Goal: Information Seeking & Learning: Learn about a topic

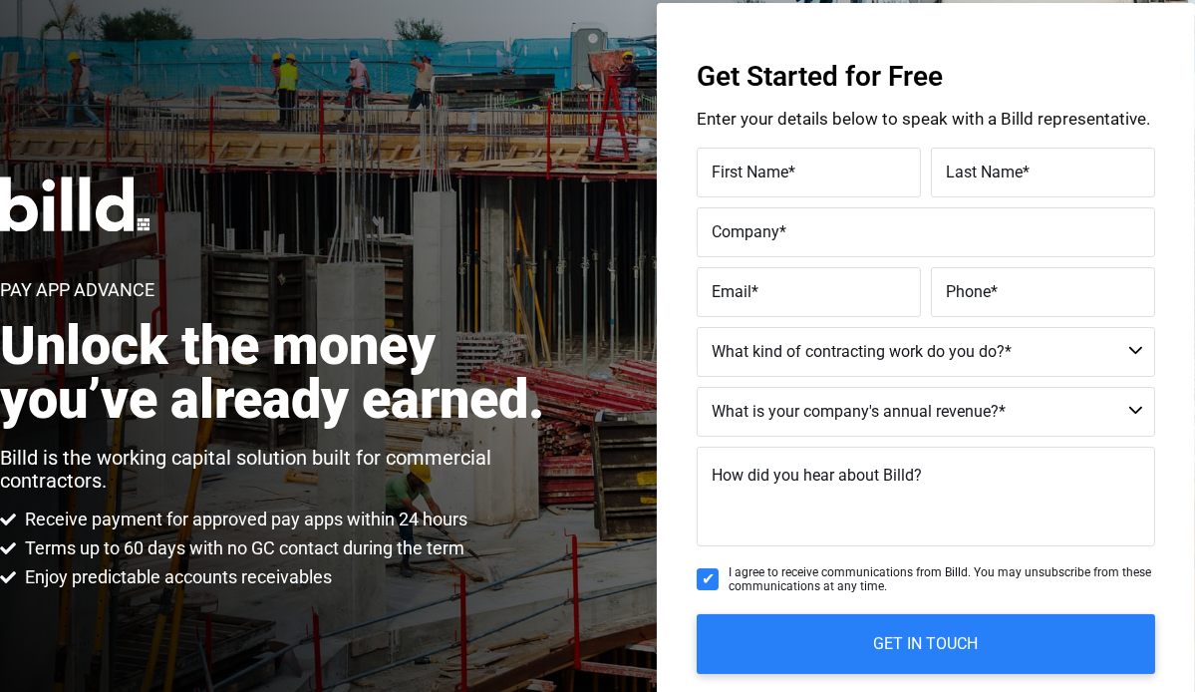
scroll to position [199, 0]
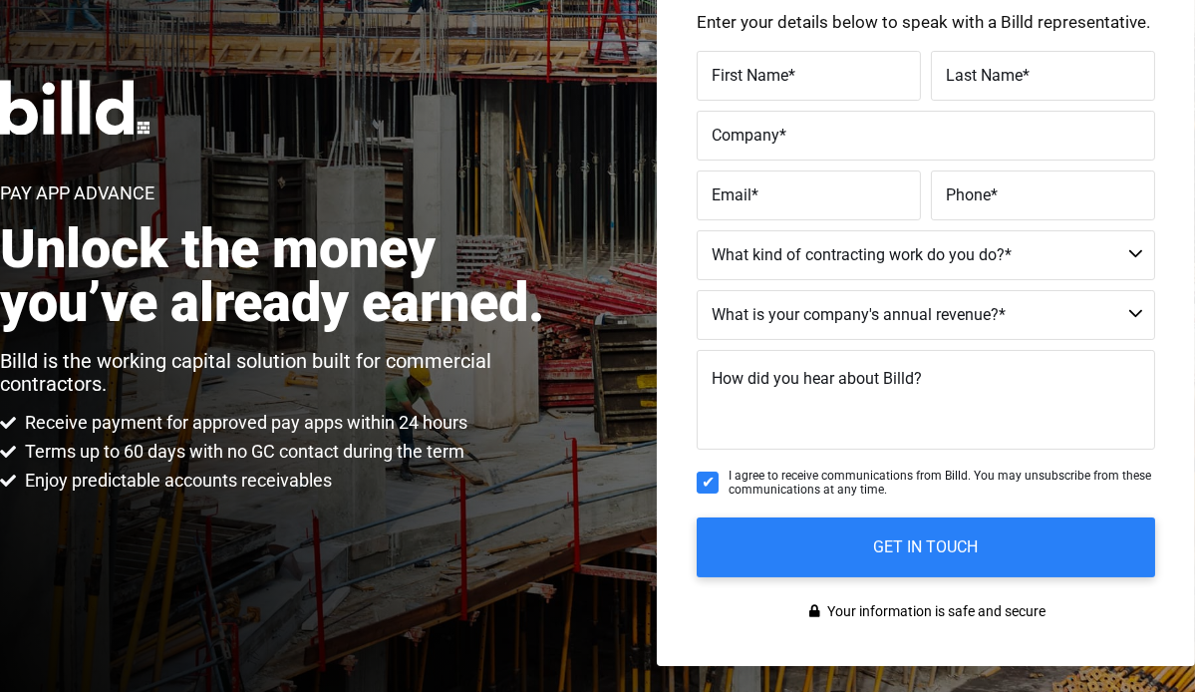
click at [1132, 254] on select "Commercial Commercial and Residential Residential Not a Contractor" at bounding box center [925, 255] width 458 height 50
click at [629, 175] on div "Pay App Advance Unlock the money you’ve already earned. Billd is the working ca…" at bounding box center [597, 286] width 1195 height 879
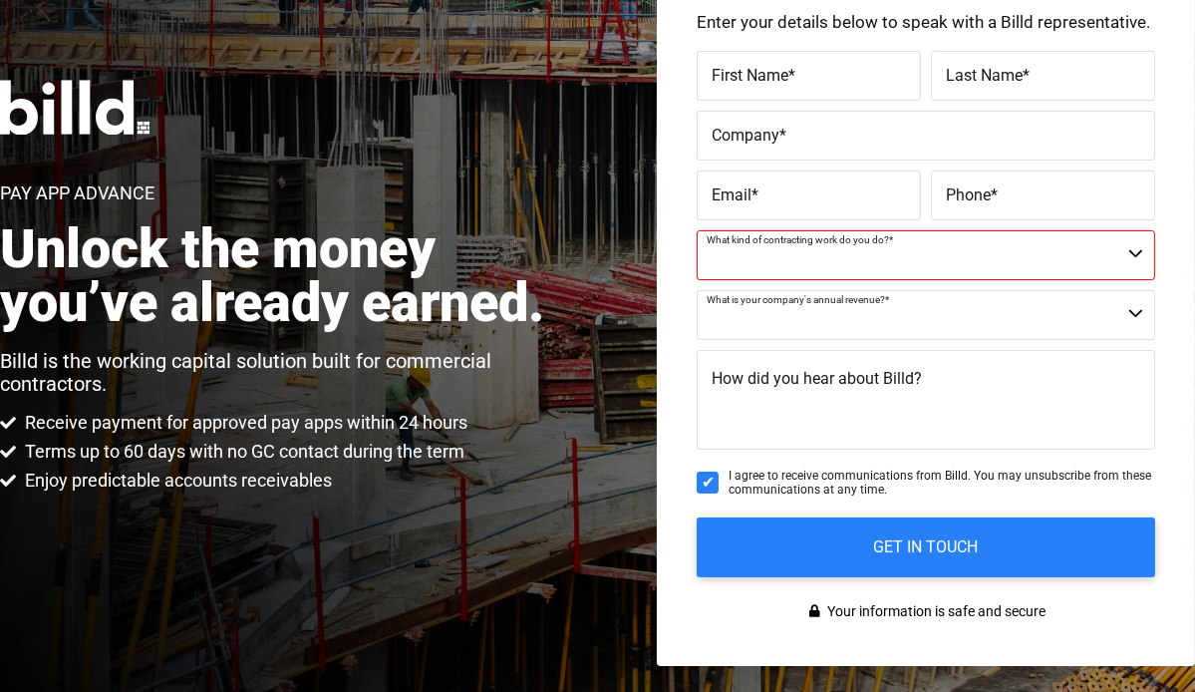
click at [1133, 312] on select "$40M + $25M - $40M $8M - $25M $4M - $8M $2M - $4M $1M - $2M Less than $1M" at bounding box center [925, 315] width 458 height 50
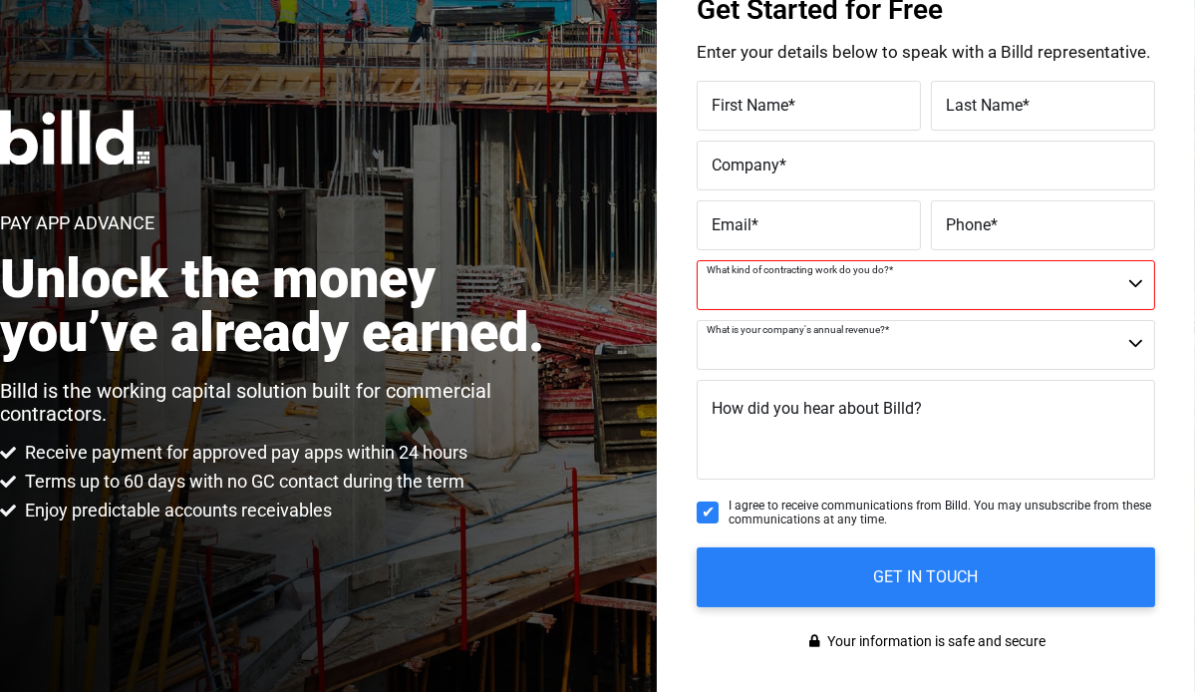
scroll to position [0, 0]
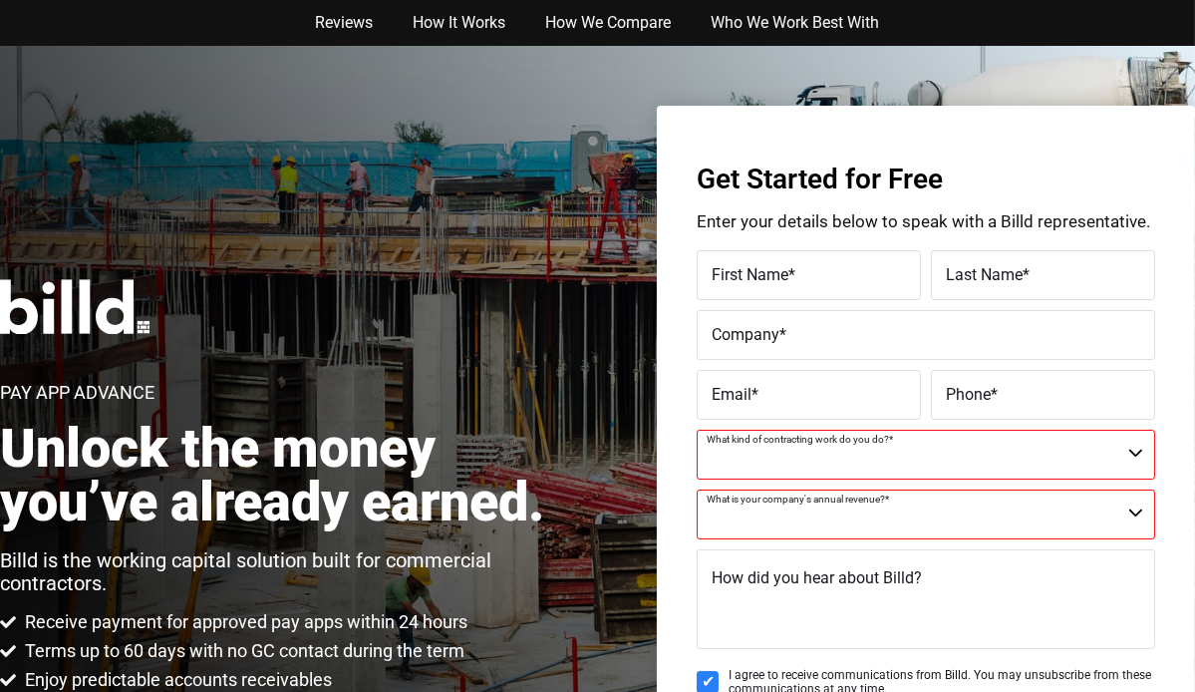
click at [619, 159] on div "Pay App Advance Unlock the money you’ve already earned. Billd is the working ca…" at bounding box center [597, 485] width 1195 height 879
click at [648, 84] on div "Pay App Advance Unlock the money you’ve already earned. Billd is the working ca…" at bounding box center [597, 485] width 1195 height 879
click at [1107, 49] on div "Pay App Advance Unlock the money you’ve already earned. Billd is the working ca…" at bounding box center [597, 485] width 1195 height 879
click at [795, 20] on link "Who We Work Best With" at bounding box center [796, 23] width 208 height 46
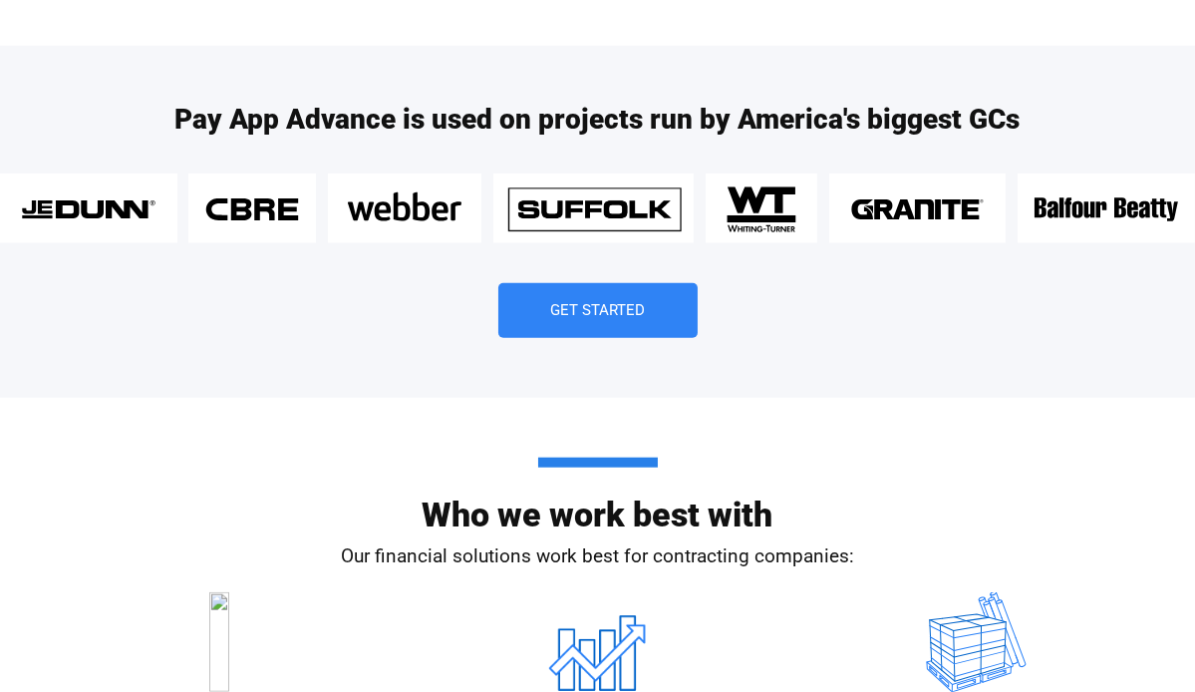
scroll to position [2705, 0]
